Goal: Find specific page/section: Find specific page/section

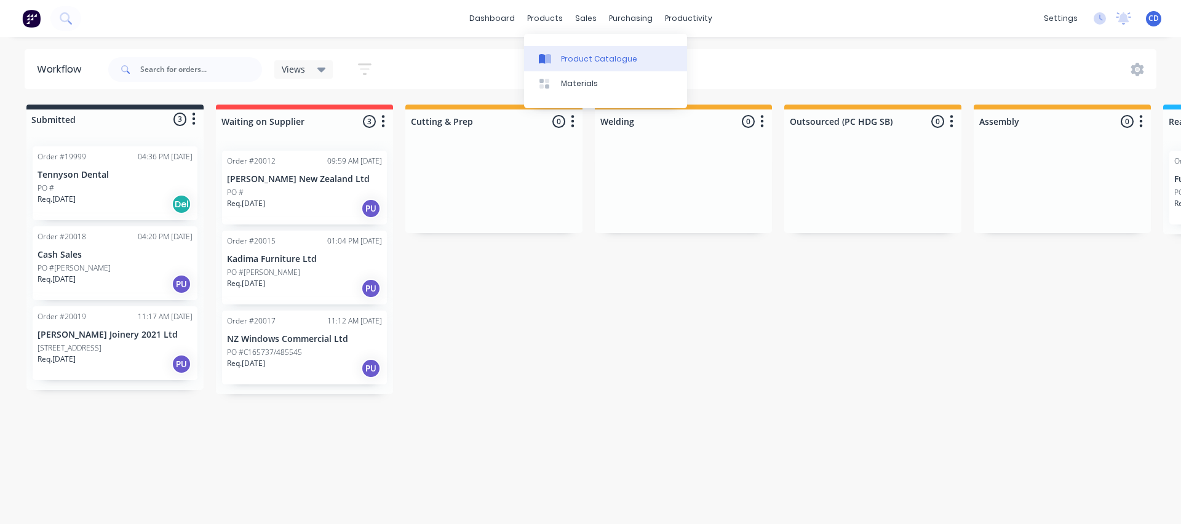
click at [562, 54] on div "Product Catalogue" at bounding box center [599, 59] width 76 height 11
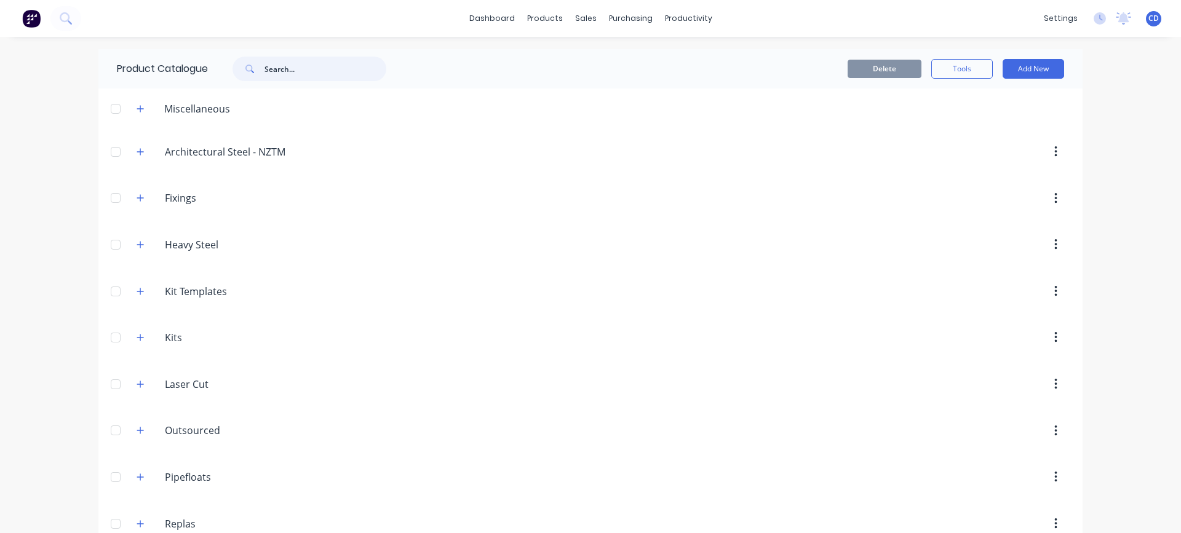
click at [291, 74] on input "text" at bounding box center [325, 69] width 122 height 25
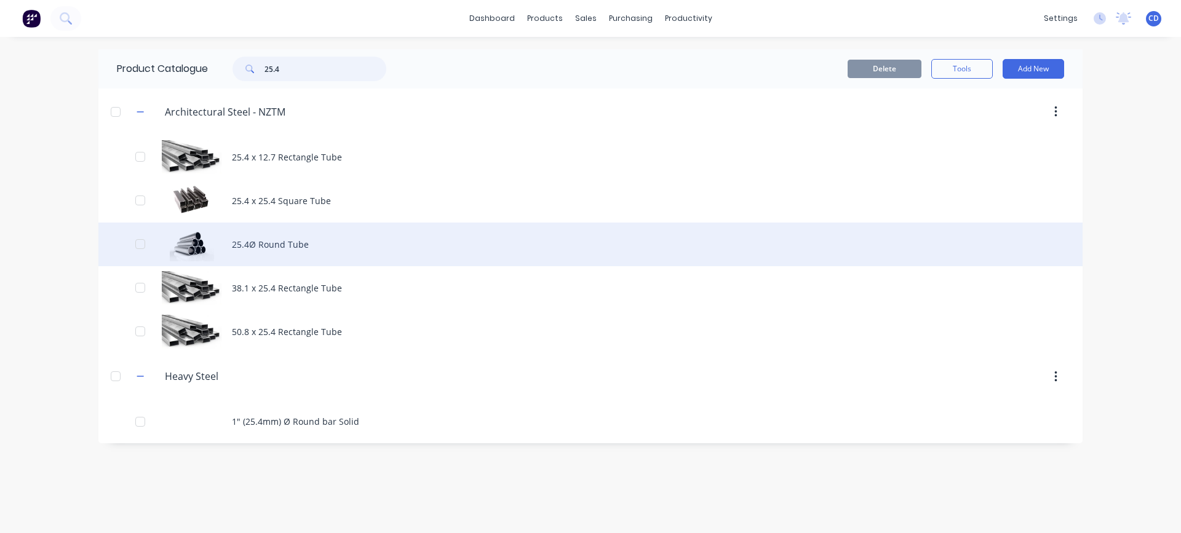
type input "25.4"
click at [292, 241] on div "25.4Ø Round Tube" at bounding box center [590, 245] width 984 height 44
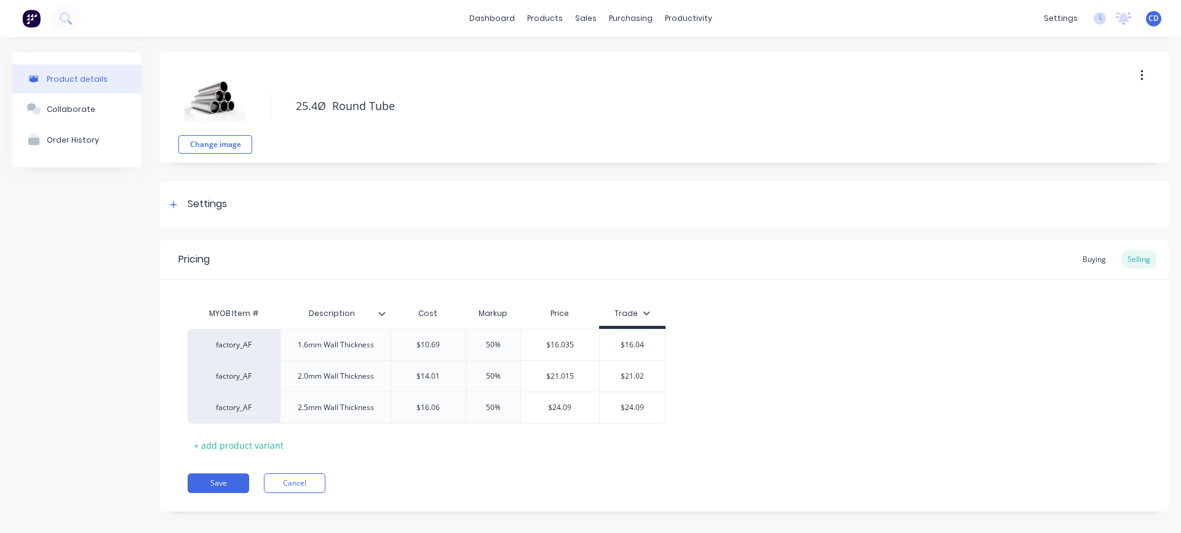
type textarea "x"
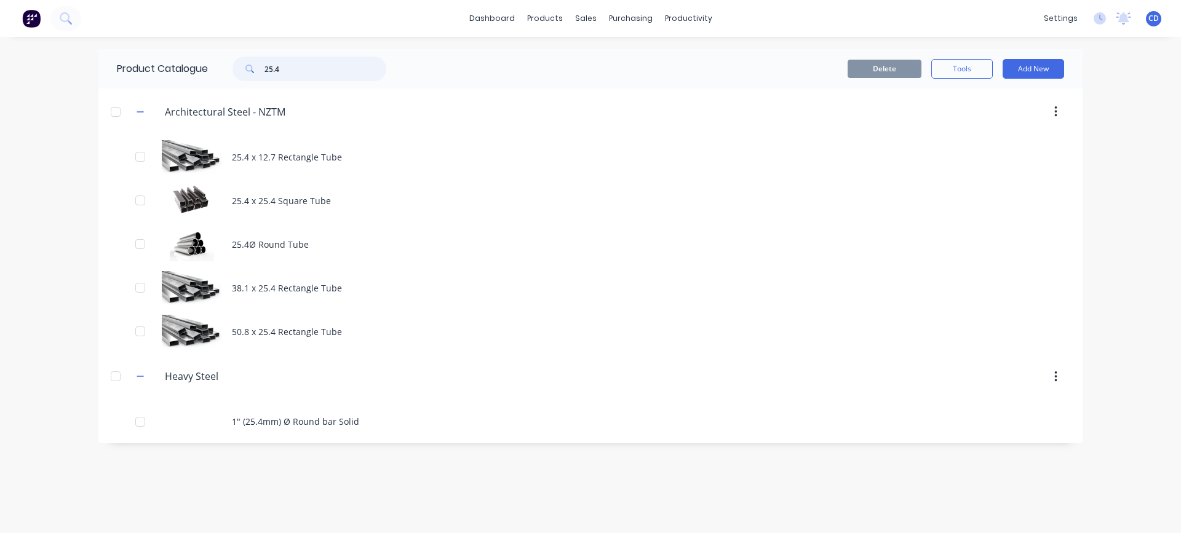
click at [313, 65] on input "25.4" at bounding box center [325, 69] width 122 height 25
type input "2"
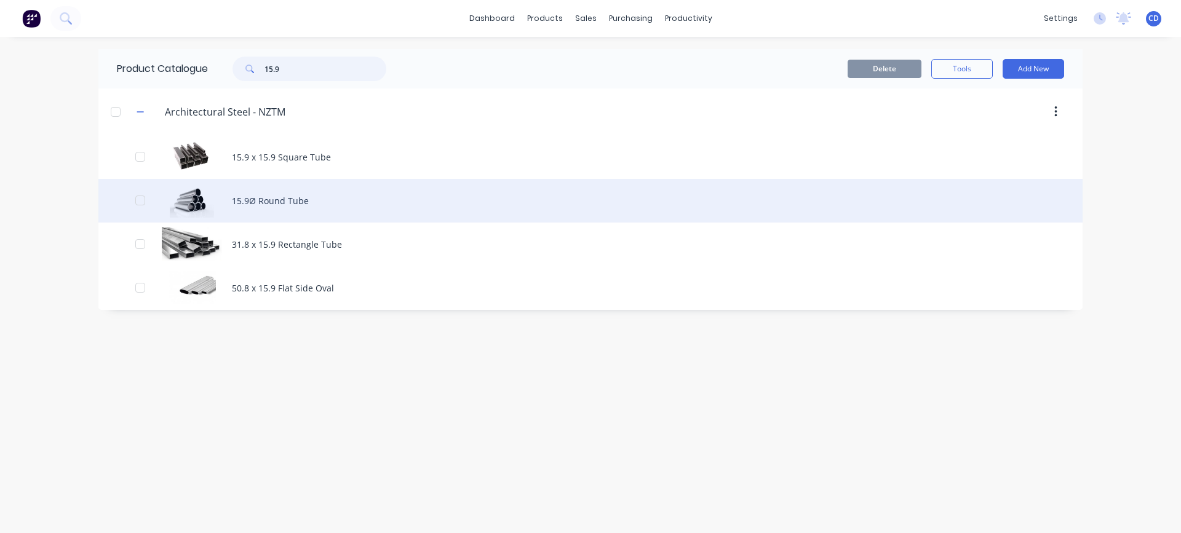
type input "15.9"
click at [264, 204] on div "15.9Ø Round Tube" at bounding box center [590, 201] width 984 height 44
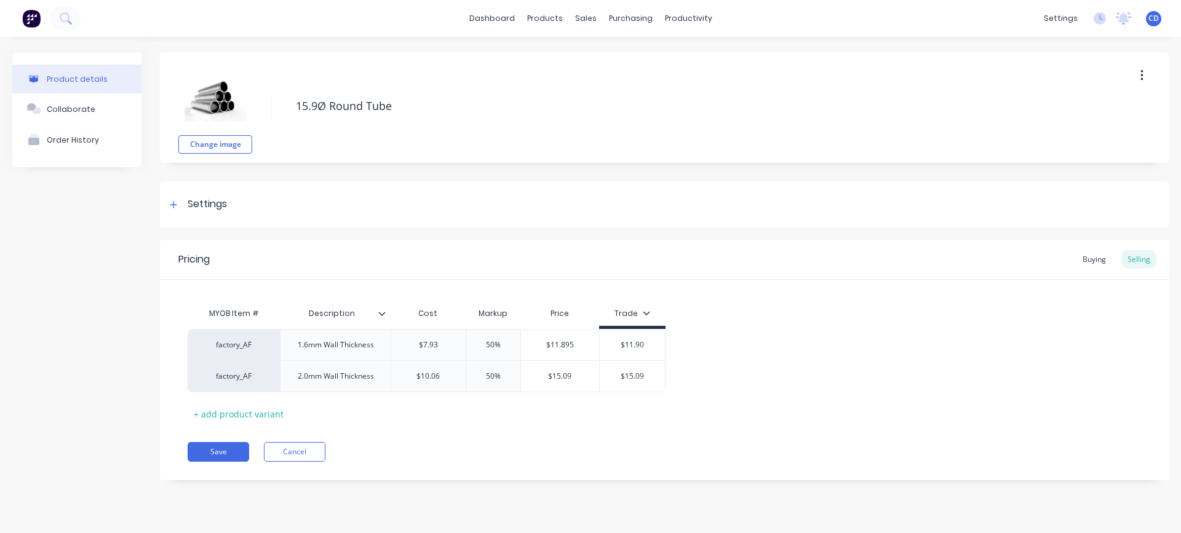
type textarea "x"
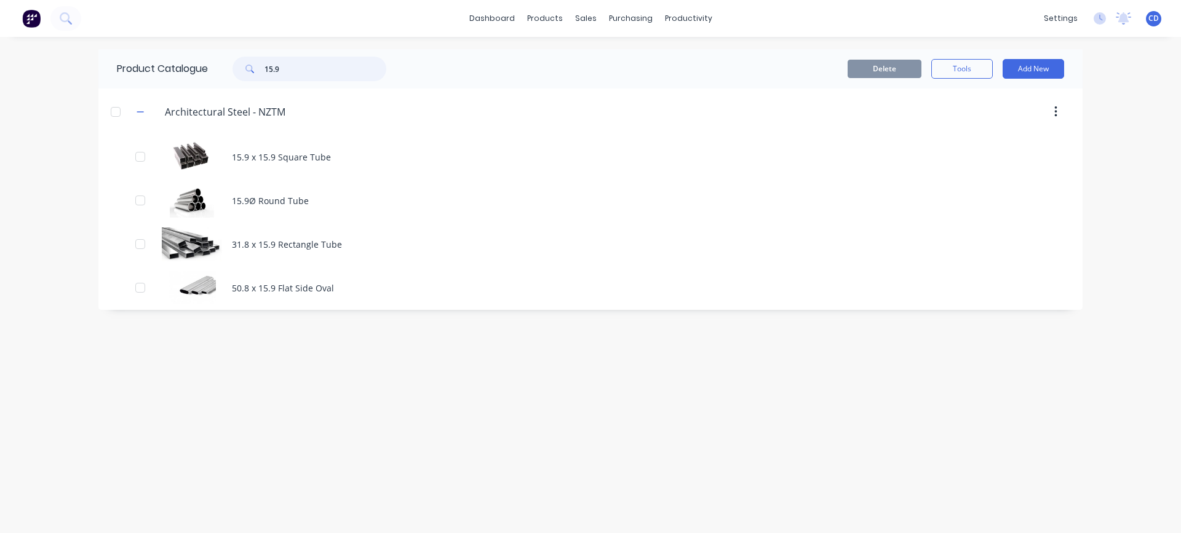
click at [314, 67] on input "15.9" at bounding box center [325, 69] width 122 height 25
type input "1"
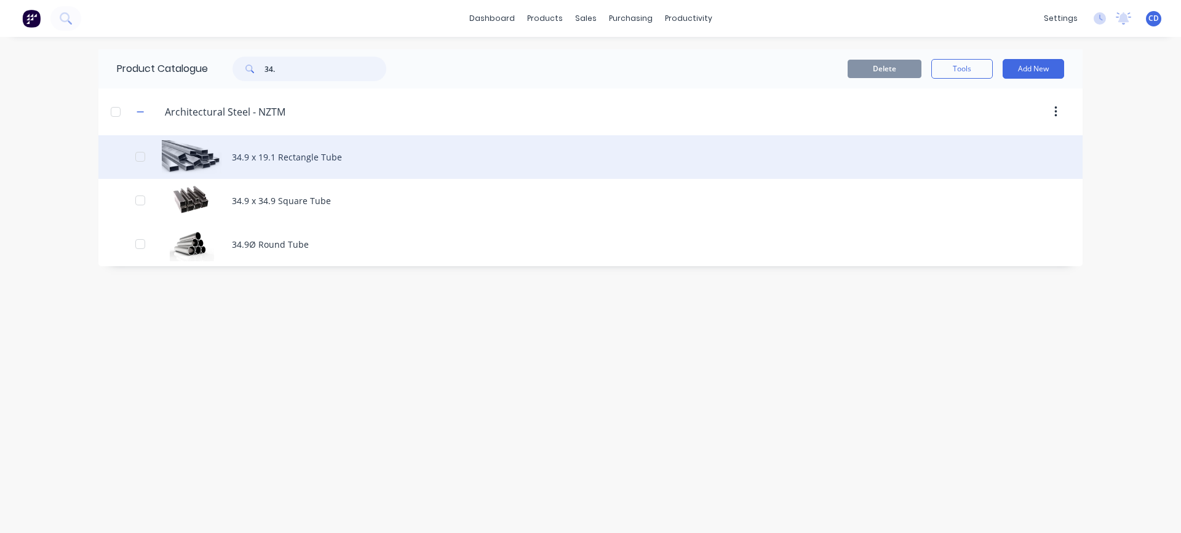
type input "34."
click at [304, 159] on div "34.9 x 19.1 Rectangle Tube" at bounding box center [590, 157] width 984 height 44
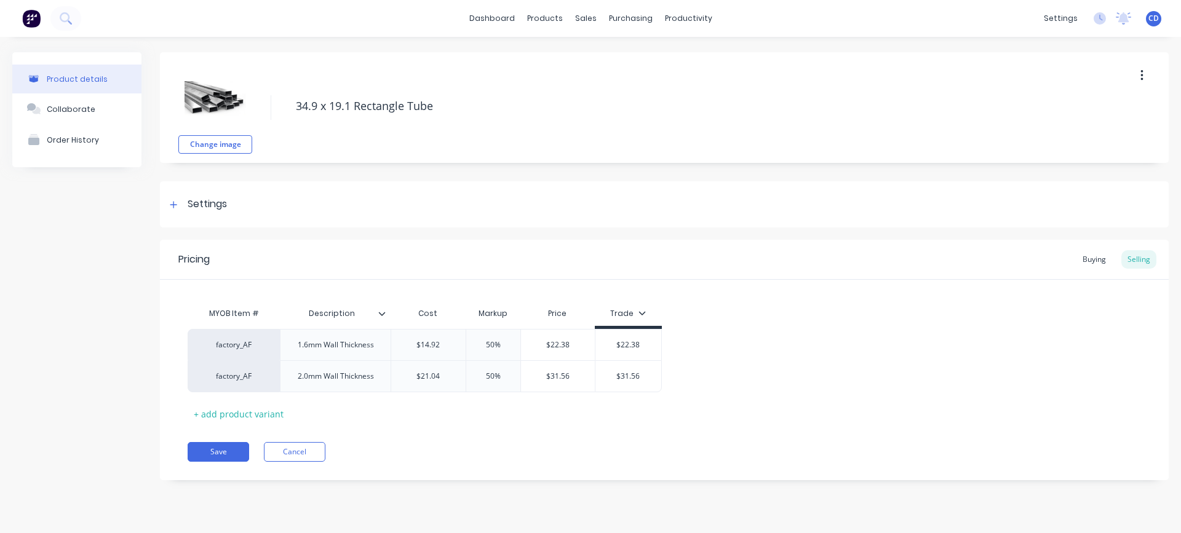
type textarea "x"
